Goal: Check status: Check status

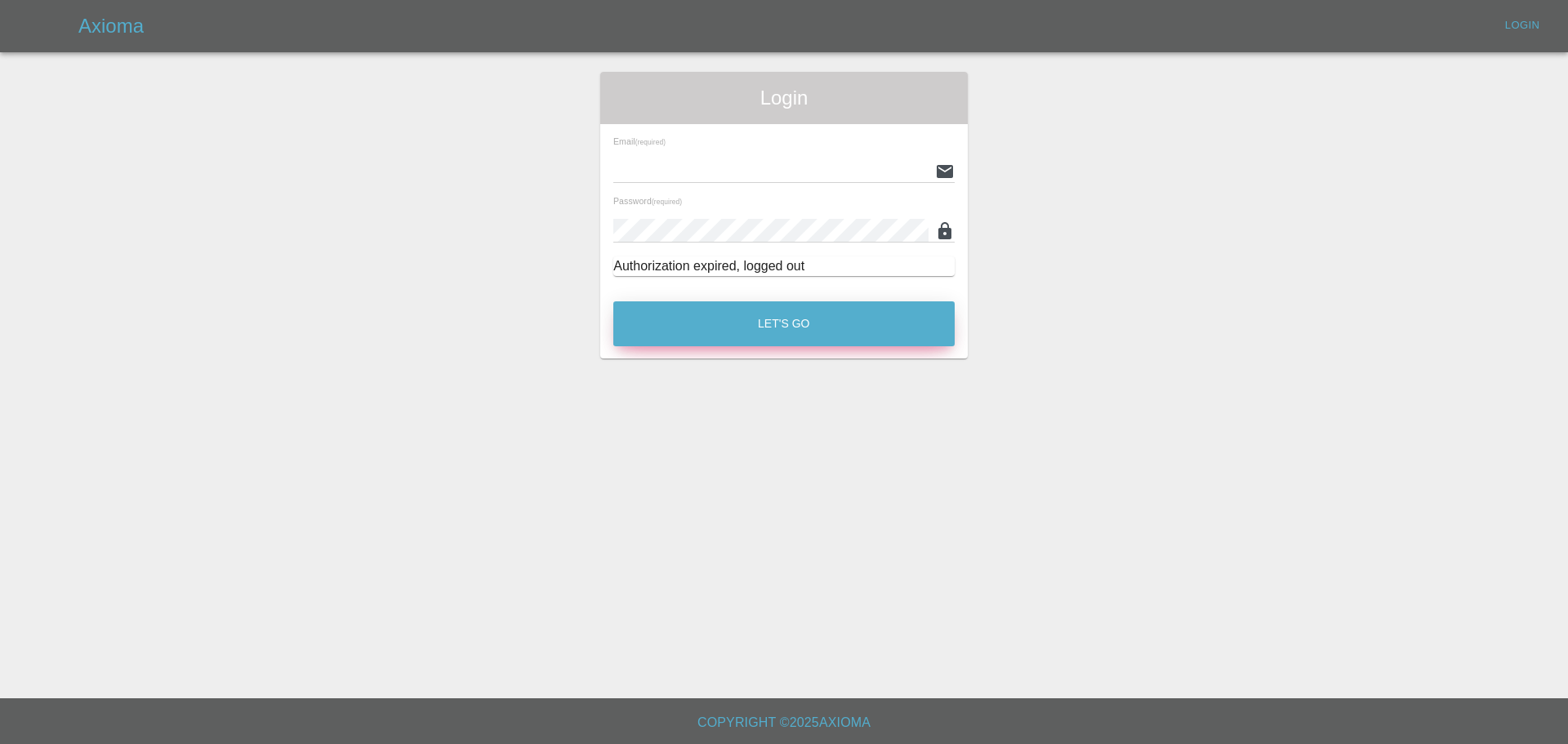
type input "[EMAIL_ADDRESS][PERSON_NAME][DOMAIN_NAME]"
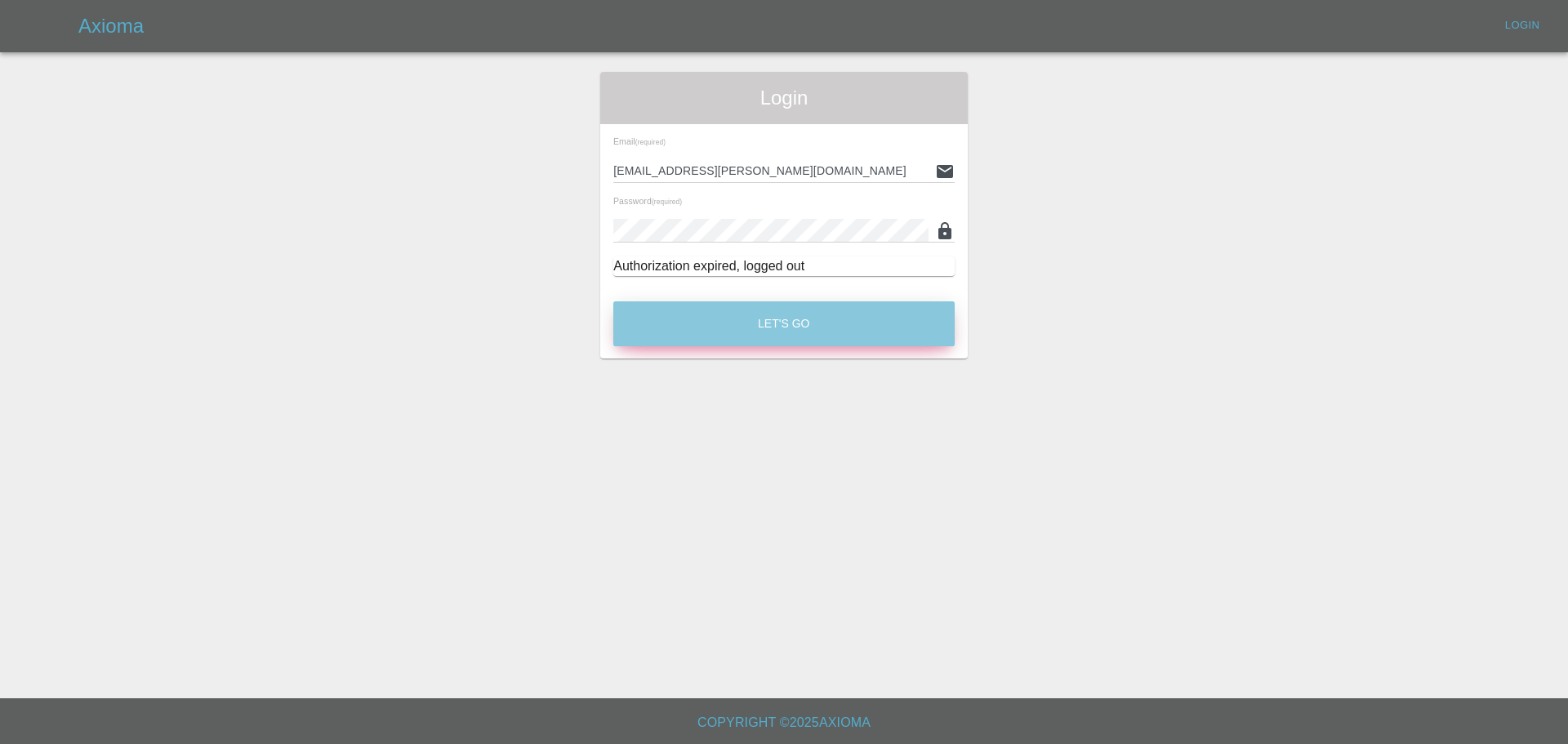
click at [798, 308] on button "Let's Go" at bounding box center [784, 324] width 341 height 45
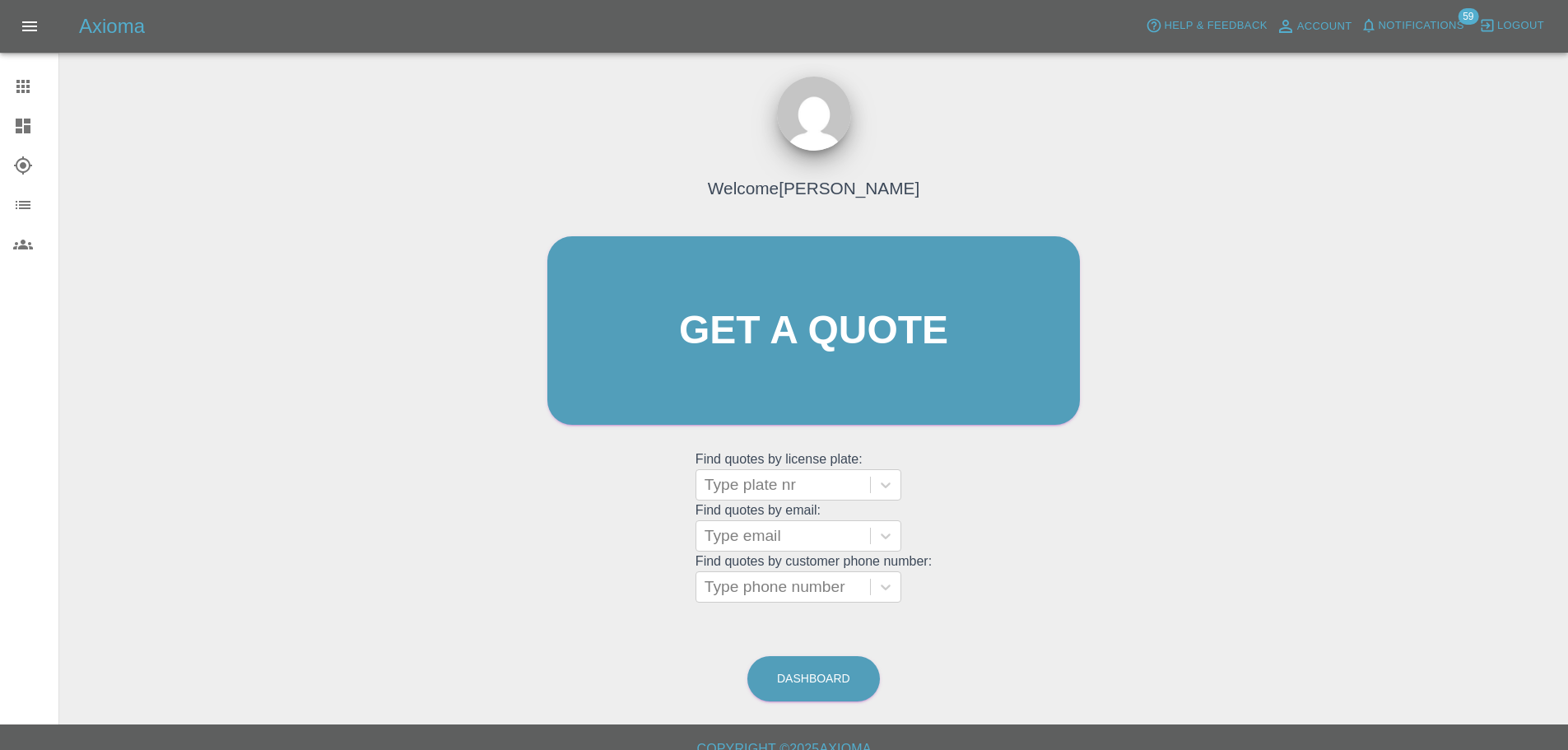
click at [10, 91] on link "Claims" at bounding box center [29, 86] width 58 height 39
click at [38, 129] on div at bounding box center [36, 125] width 46 height 20
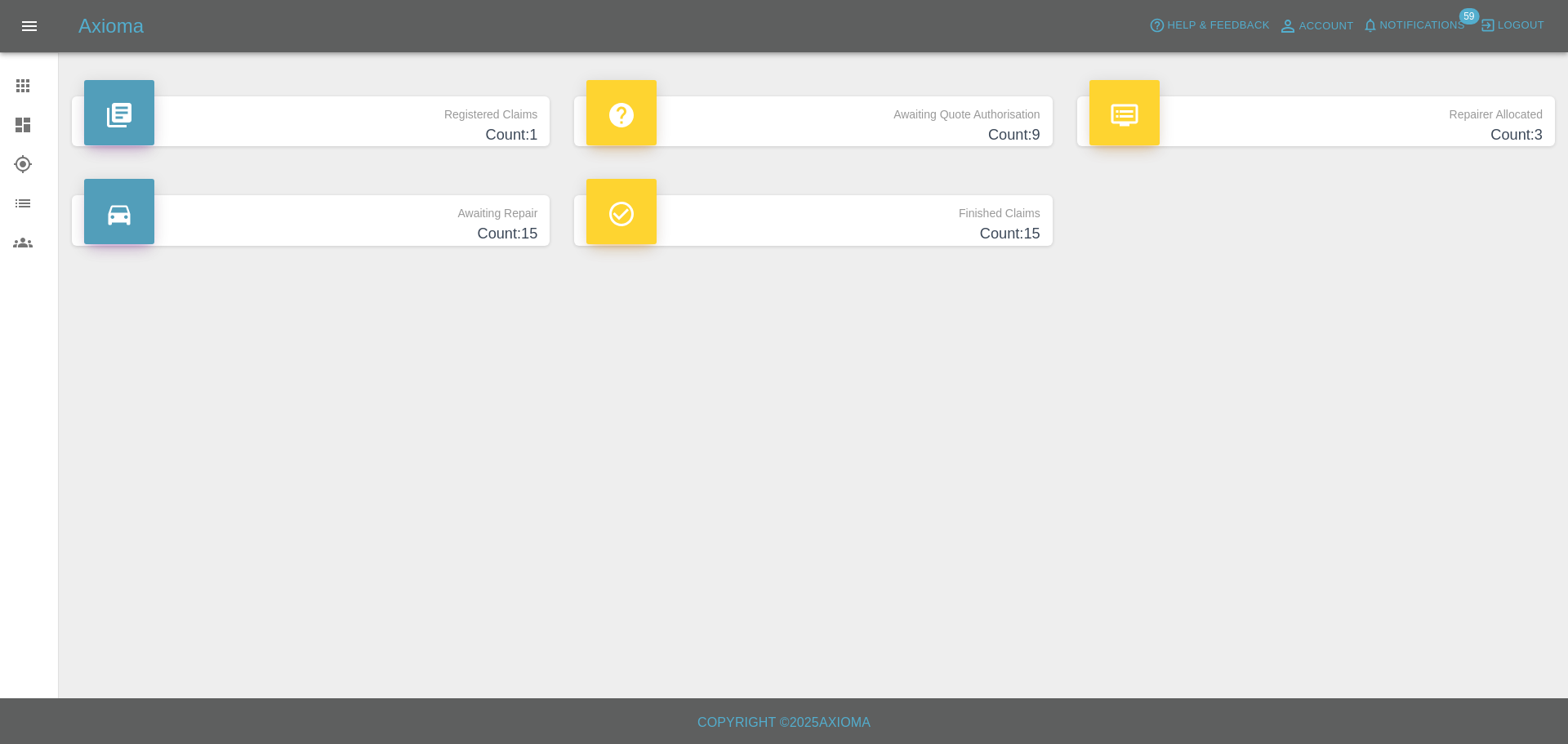
click at [568, 393] on main "Registered Claims Count: 1 Awaiting Quote Authorisation Count: 9 Repairer Alloc…" at bounding box center [784, 349] width 1568 height 698
click at [798, 229] on h4 "Count: 15" at bounding box center [813, 234] width 453 height 22
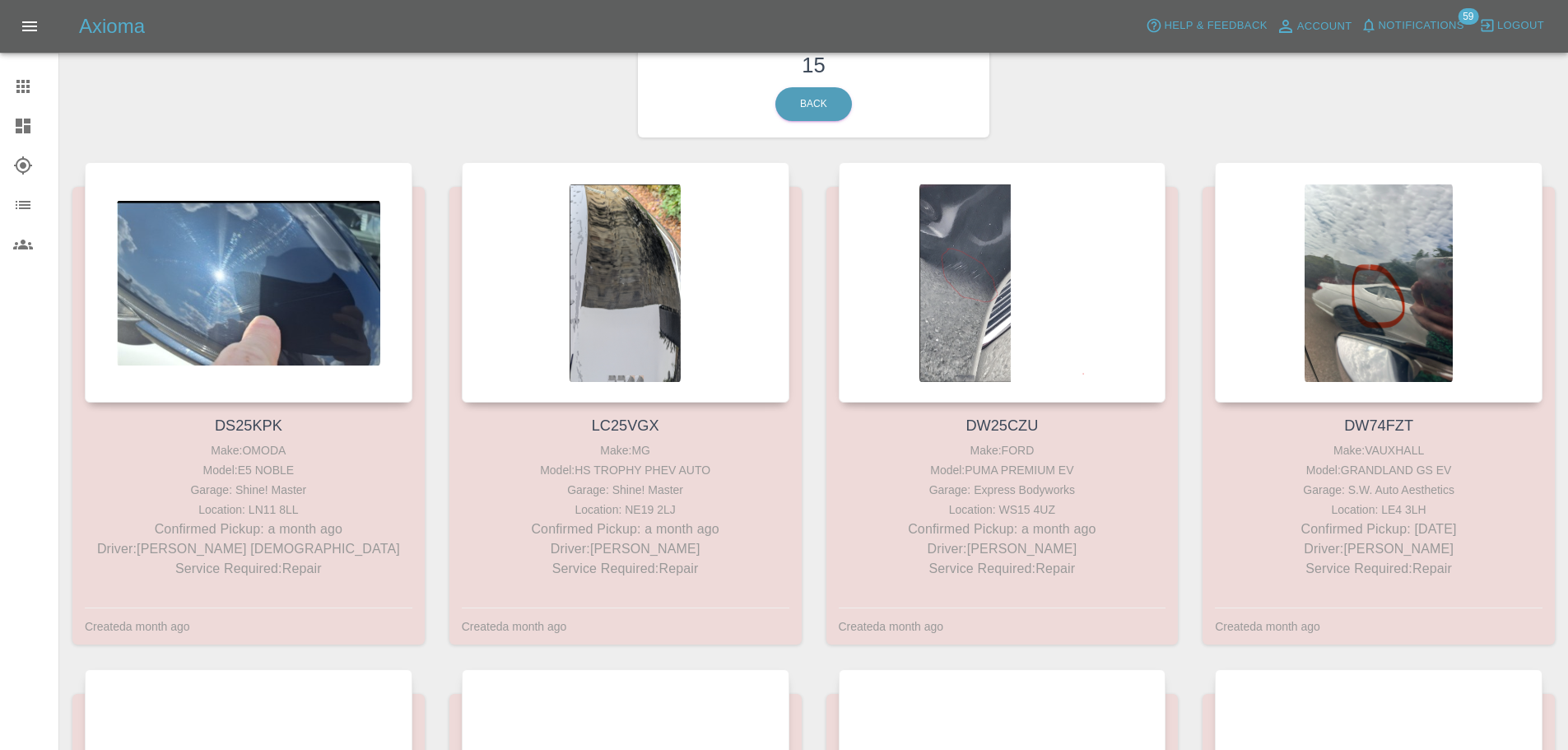
scroll to position [124, 0]
